Goal: Subscribe to service/newsletter

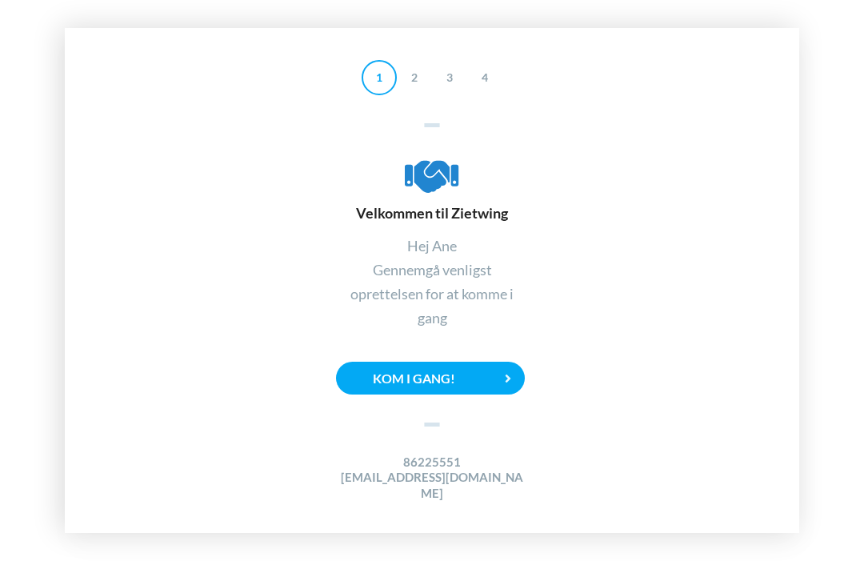
scroll to position [54, 0]
click at [463, 362] on div "Kom i gang!" at bounding box center [430, 378] width 189 height 33
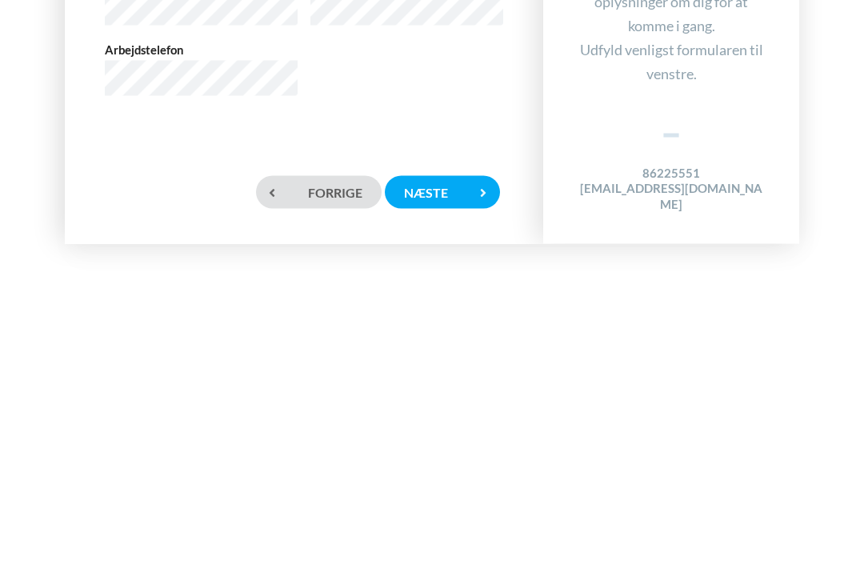
click at [443, 465] on div "Næste" at bounding box center [442, 481] width 115 height 33
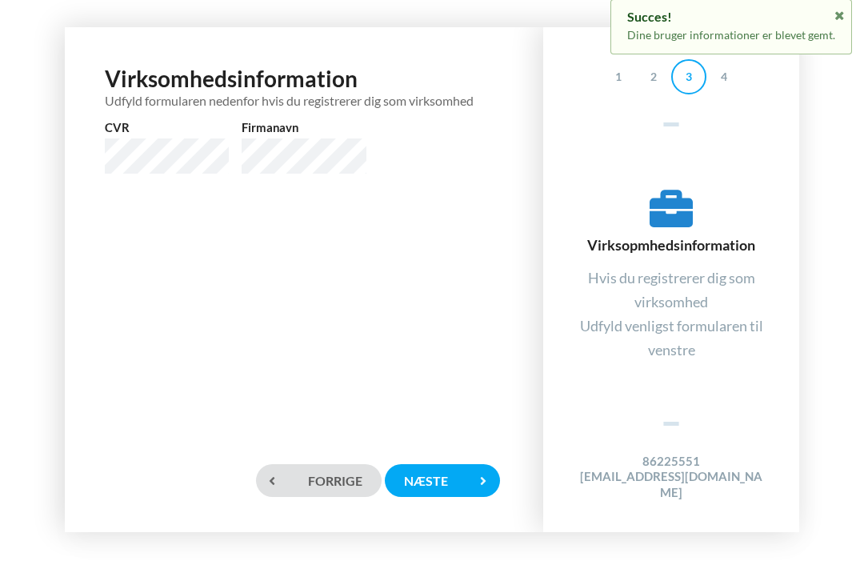
click at [462, 474] on div "Næste" at bounding box center [442, 481] width 115 height 33
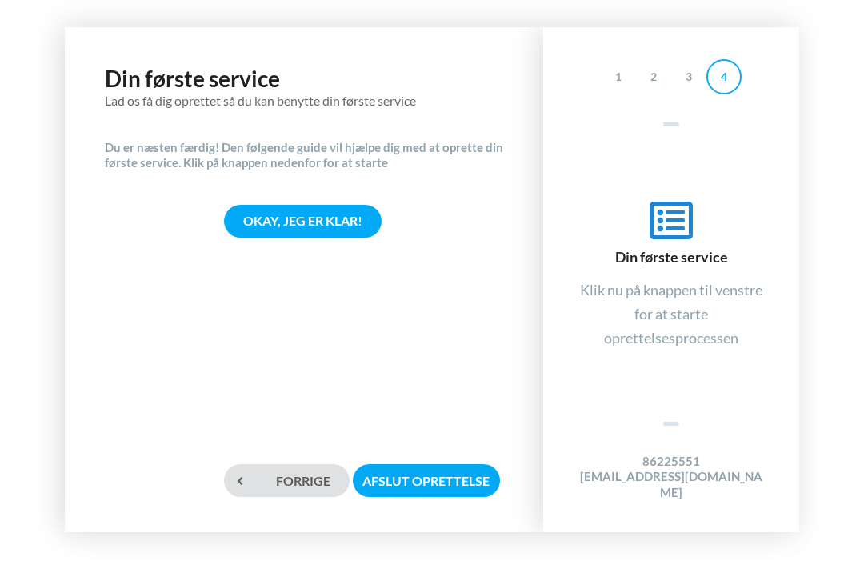
click at [339, 206] on div "Okay, jeg er klar!" at bounding box center [303, 222] width 158 height 33
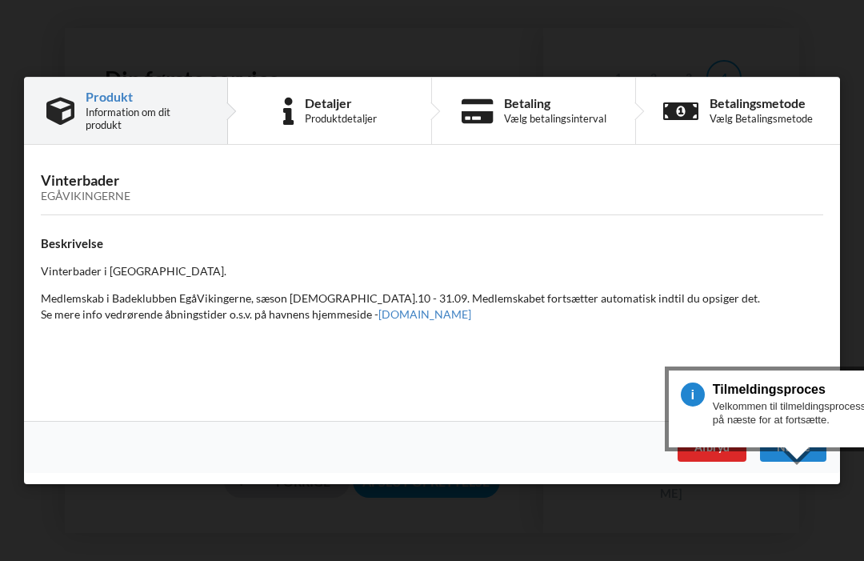
click at [794, 443] on div "Næste" at bounding box center [793, 447] width 66 height 29
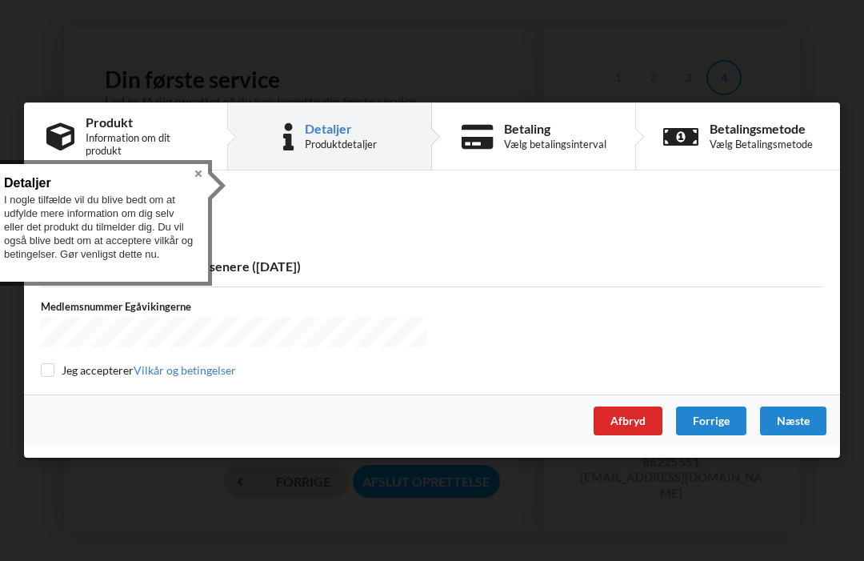
click at [50, 364] on input "checkbox" at bounding box center [48, 370] width 14 height 14
checkbox input "true"
click at [800, 415] on div "Næste" at bounding box center [793, 421] width 66 height 29
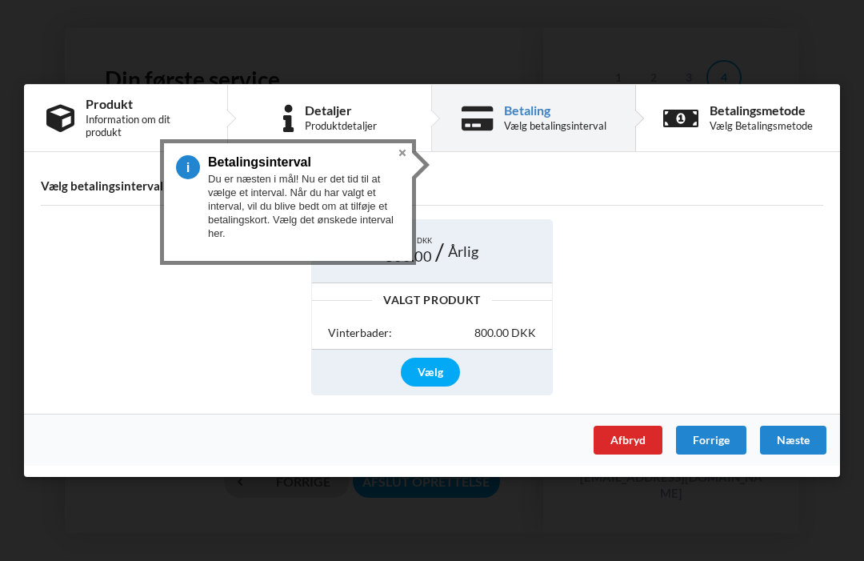
click at [433, 372] on div "Vælg" at bounding box center [430, 372] width 59 height 29
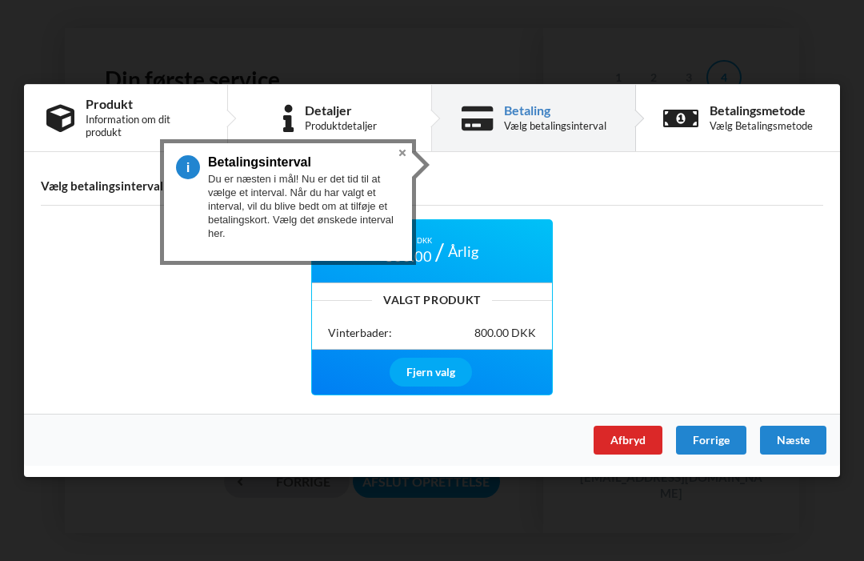
click at [796, 440] on div "Næste" at bounding box center [793, 440] width 66 height 29
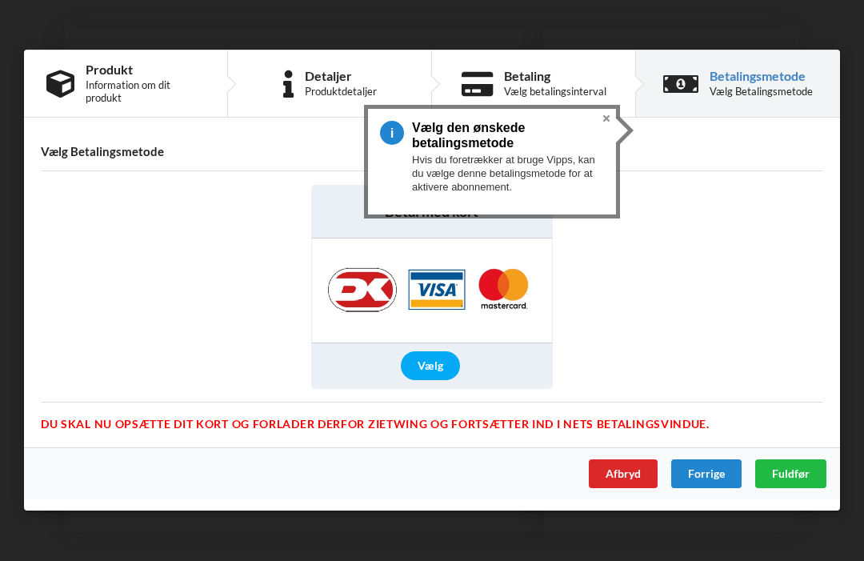
click at [432, 358] on div "Vælg" at bounding box center [430, 366] width 59 height 29
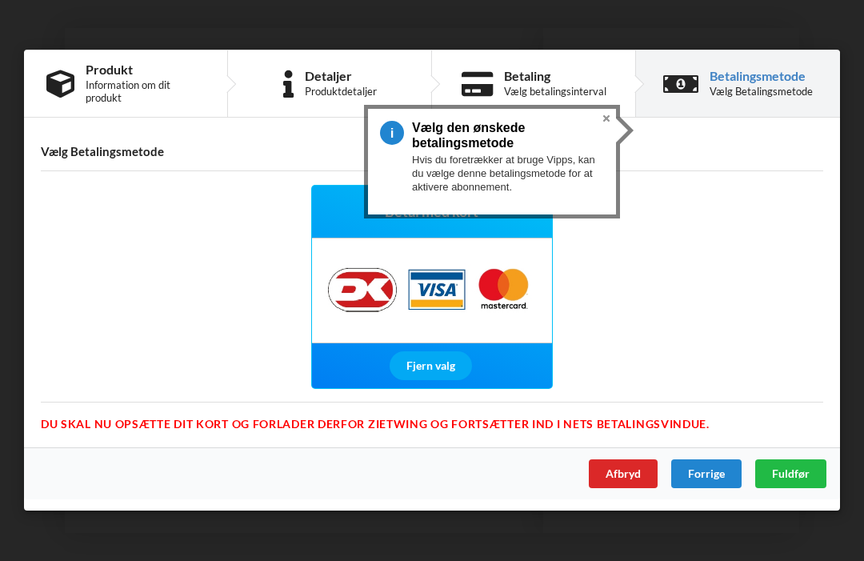
click at [794, 474] on span "Fuldfør" at bounding box center [791, 474] width 38 height 14
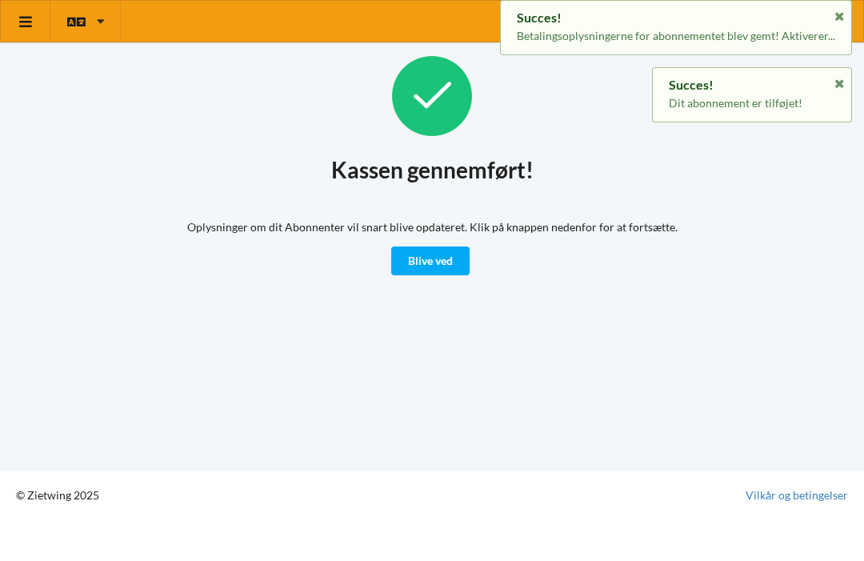
click at [445, 255] on link "Blive ved" at bounding box center [430, 261] width 78 height 29
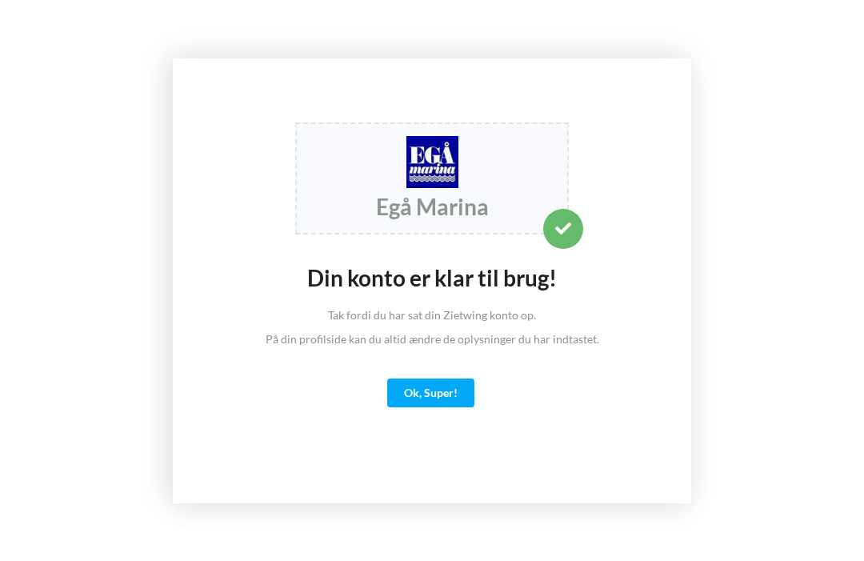
click at [443, 407] on div "Ok, Super!" at bounding box center [430, 393] width 87 height 29
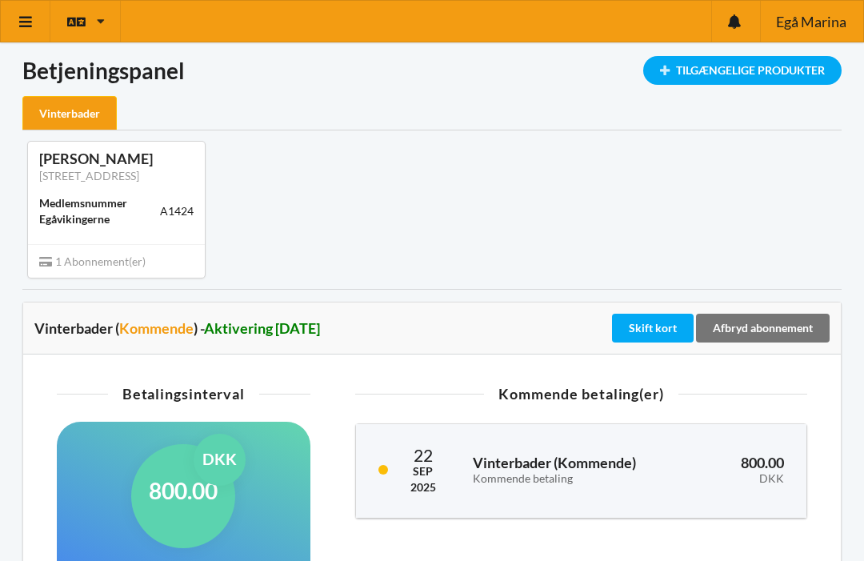
click at [26, 17] on icon at bounding box center [26, 21] width 17 height 14
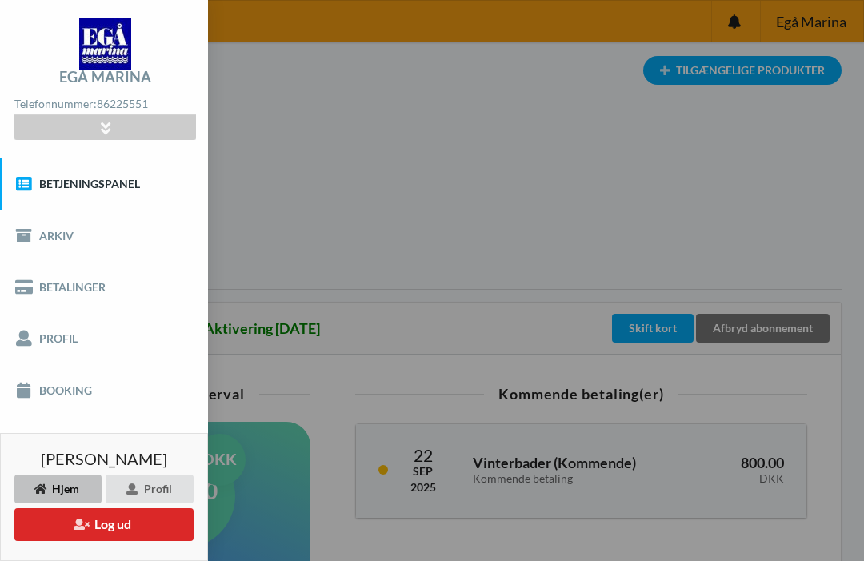
click at [119, 527] on button "Log ud" at bounding box center [103, 524] width 179 height 33
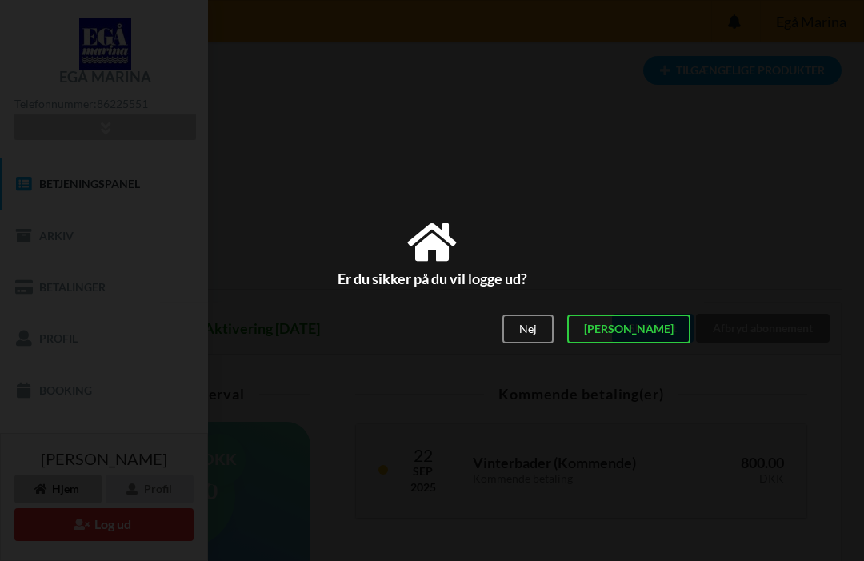
click at [671, 331] on div "[PERSON_NAME]" at bounding box center [628, 329] width 123 height 29
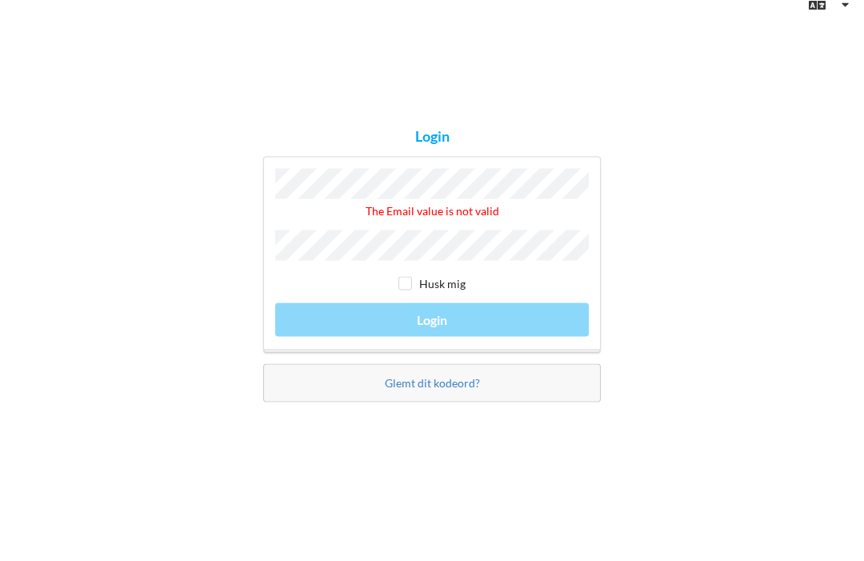
scroll to position [15, 0]
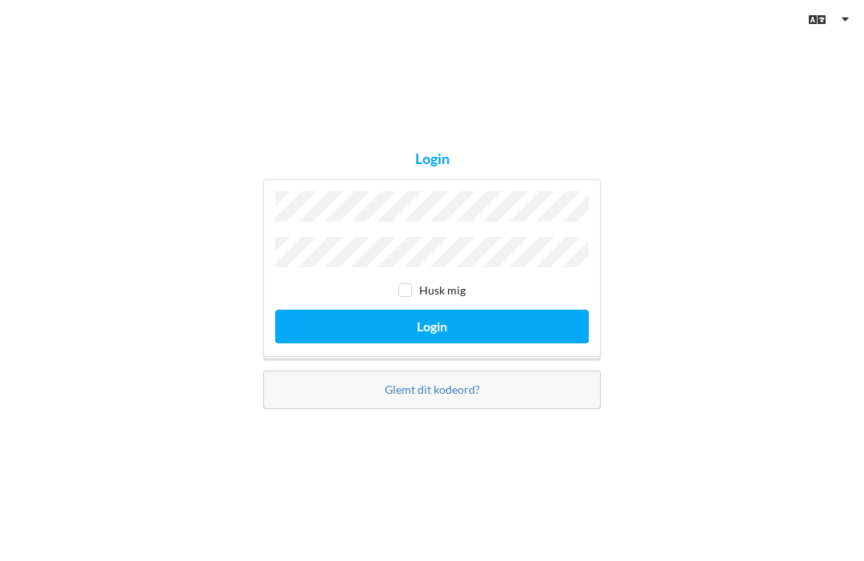
click at [408, 297] on input "checkbox" at bounding box center [406, 290] width 14 height 14
checkbox input "true"
click at [448, 335] on button "Login" at bounding box center [432, 326] width 314 height 33
